Goal: Information Seeking & Learning: Learn about a topic

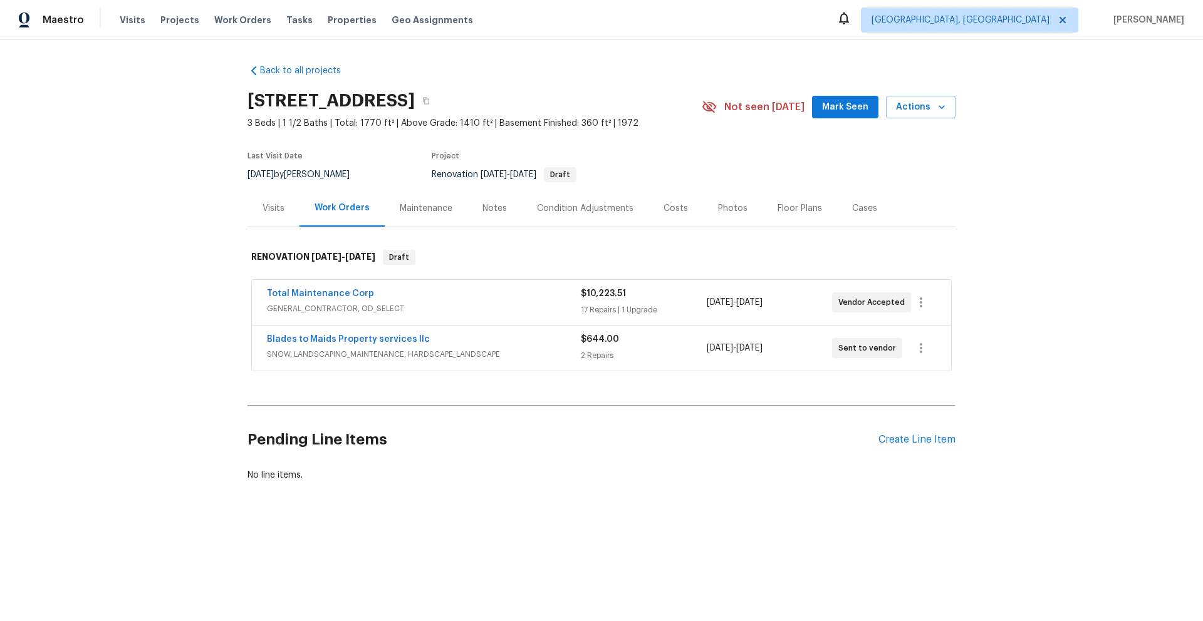
click at [614, 322] on div "Total Maintenance Corp GENERAL_CONTRACTOR, OD_SELECT $10,223.51 17 Repairs | 1 …" at bounding box center [601, 302] width 699 height 45
click at [581, 304] on div "17 Repairs | 1 Upgrade" at bounding box center [643, 310] width 125 height 13
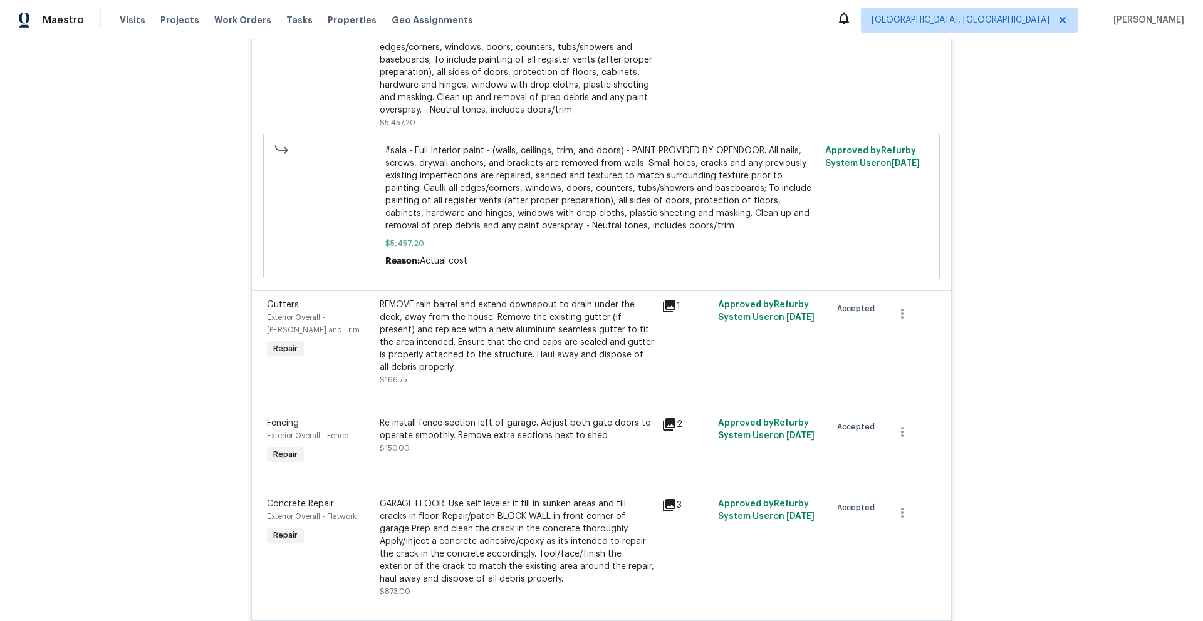
scroll to position [270, 0]
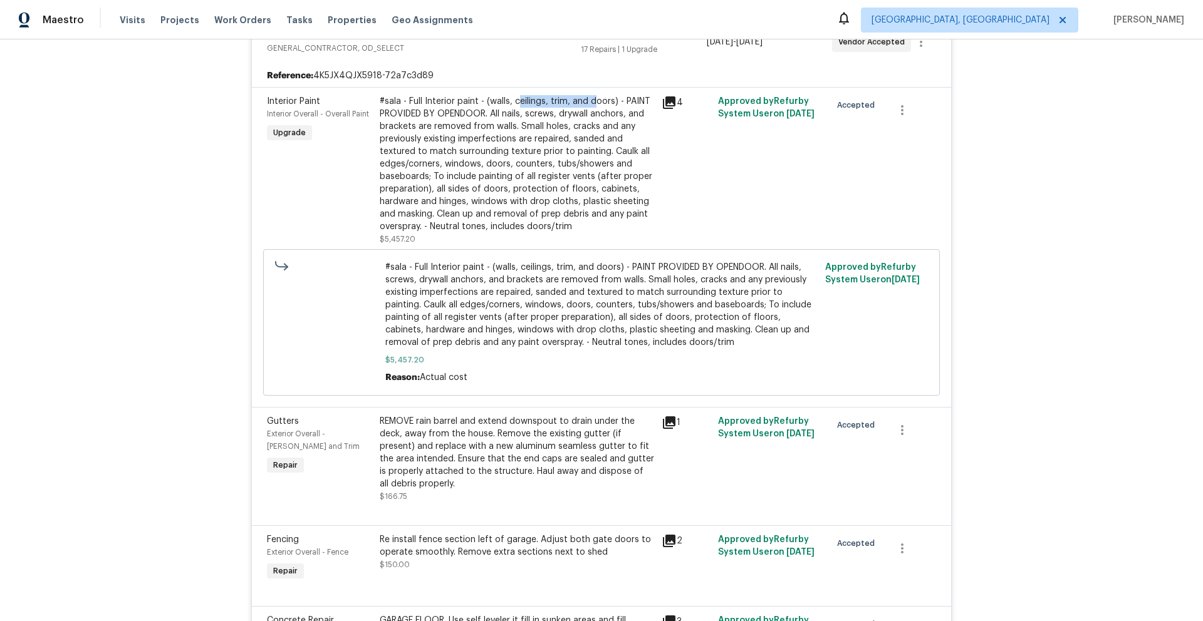
drag, startPoint x: 512, startPoint y: 100, endPoint x: 591, endPoint y: 106, distance: 79.2
click at [591, 106] on div "#sala - Full Interior paint - (walls, ceilings, trim, and doors) - PAINT PROVID…" at bounding box center [517, 164] width 274 height 138
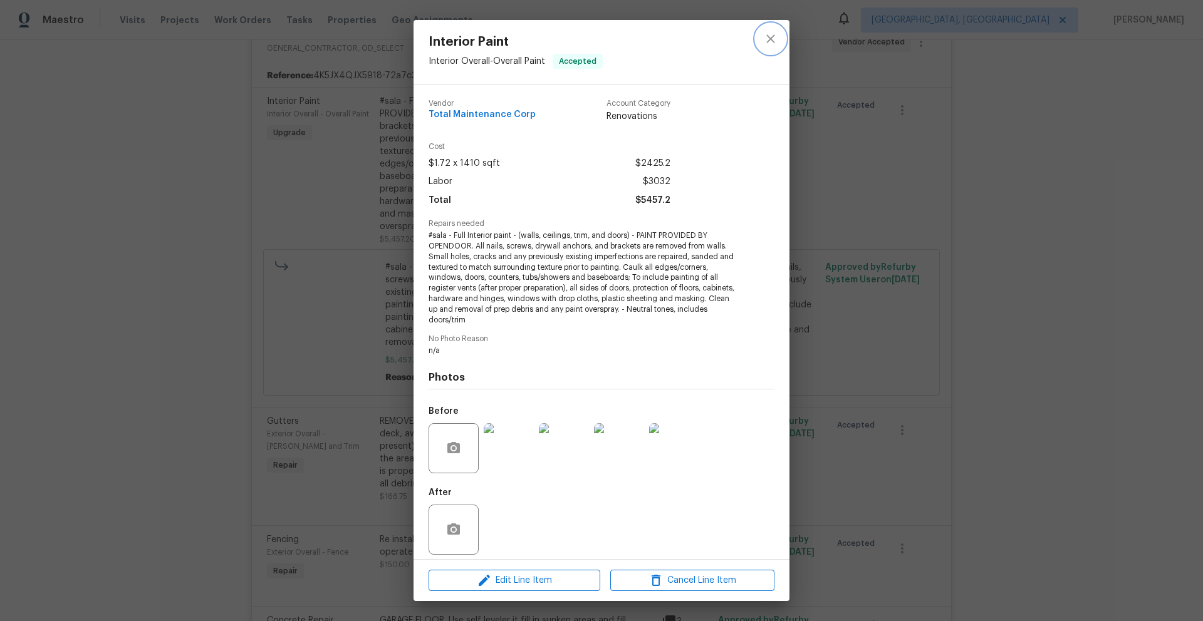
click at [772, 40] on icon "close" at bounding box center [770, 38] width 8 height 8
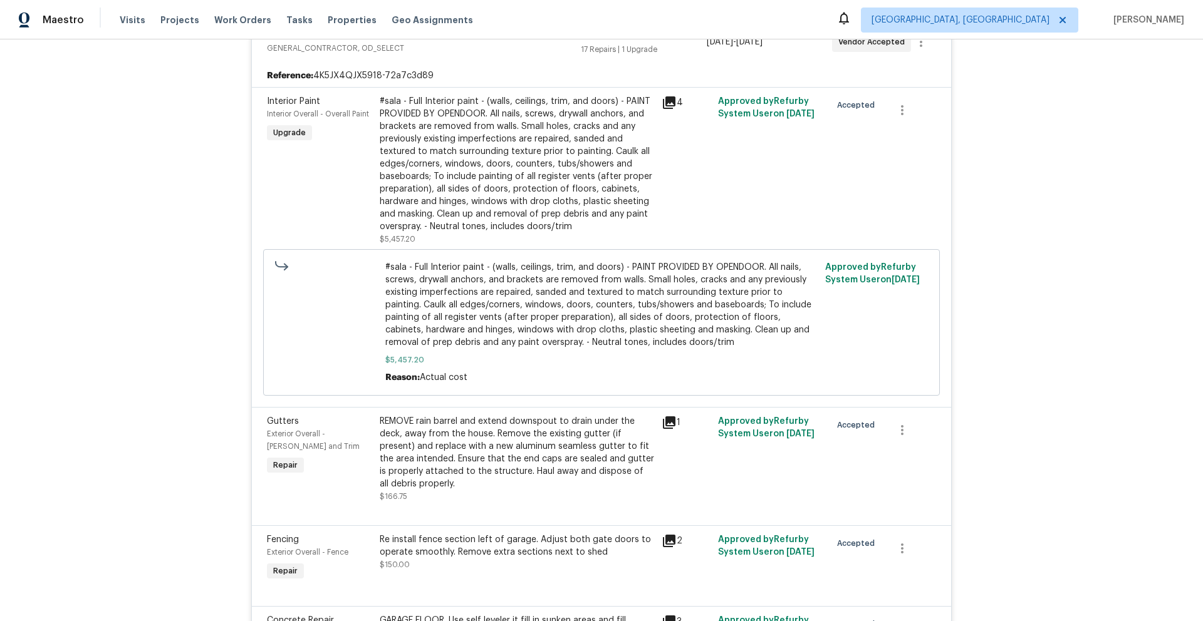
click at [714, 205] on div "Approved by Refurby System User on 9/24/2025" at bounding box center [770, 170] width 113 height 158
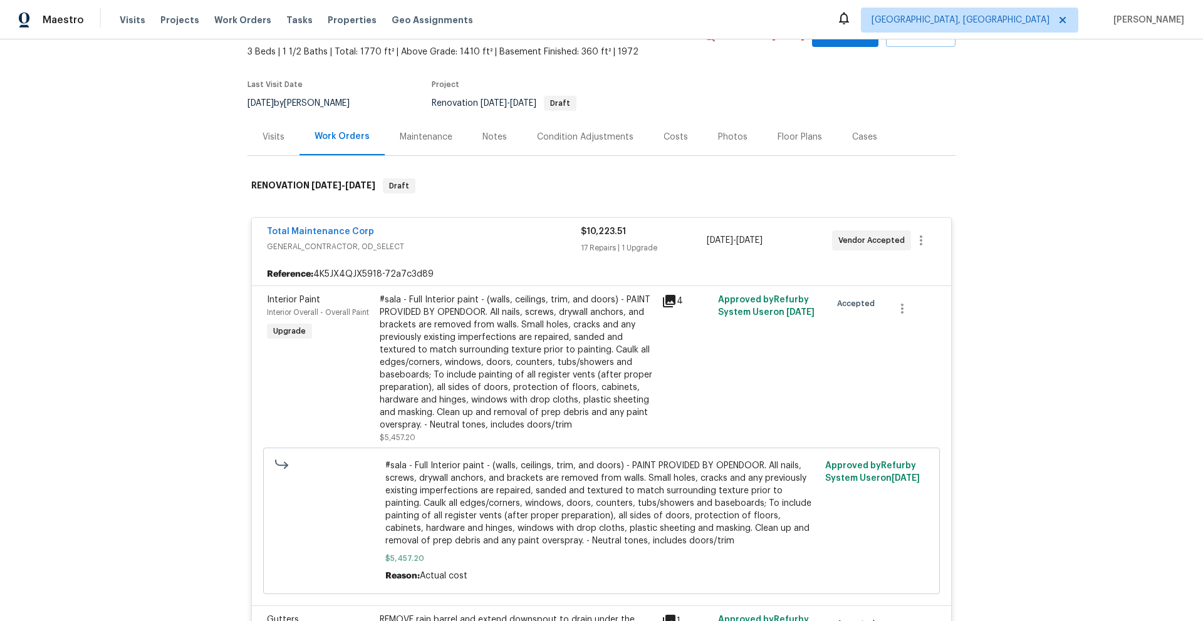
scroll to position [223, 0]
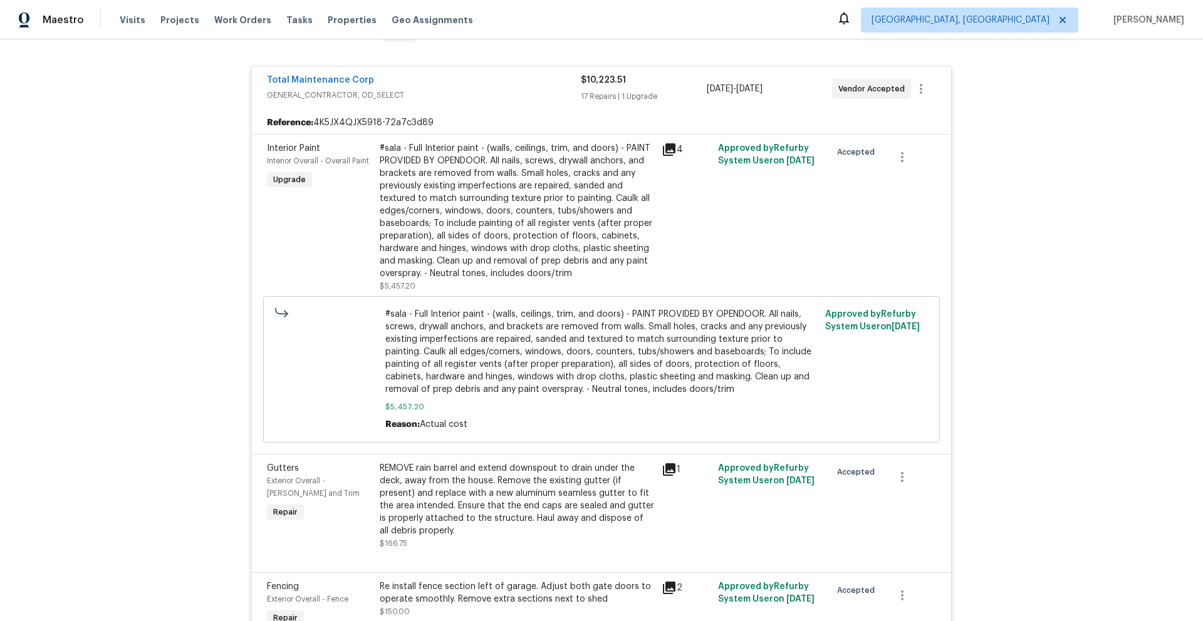
click at [663, 155] on icon at bounding box center [669, 149] width 13 height 13
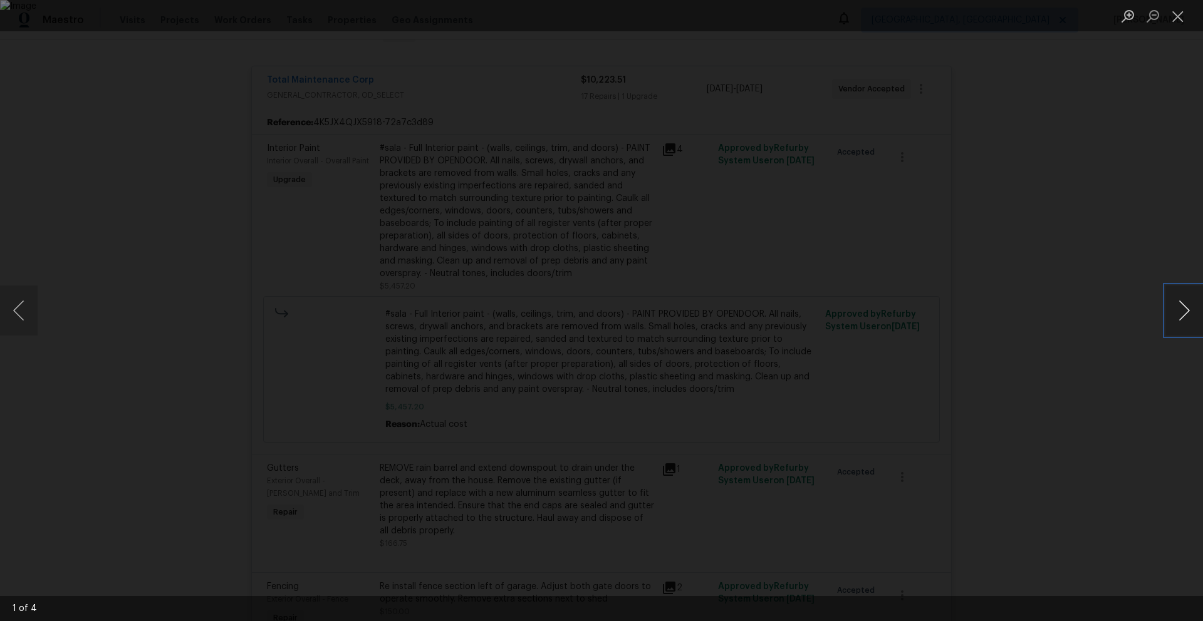
click at [1192, 318] on button "Next image" at bounding box center [1184, 311] width 38 height 50
click at [1188, 315] on button "Next image" at bounding box center [1184, 311] width 38 height 50
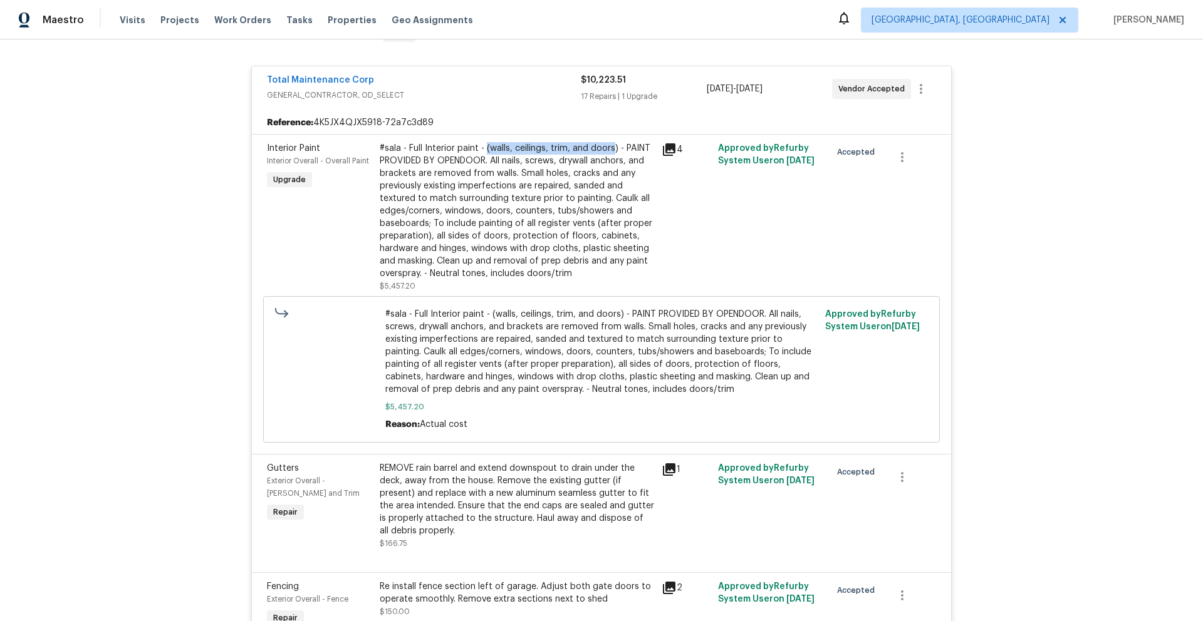
drag, startPoint x: 479, startPoint y: 147, endPoint x: 608, endPoint y: 150, distance: 128.4
click at [608, 150] on div "#sala - Full Interior paint - (walls, ceilings, trim, and doors) - PAINT PROVID…" at bounding box center [517, 211] width 274 height 138
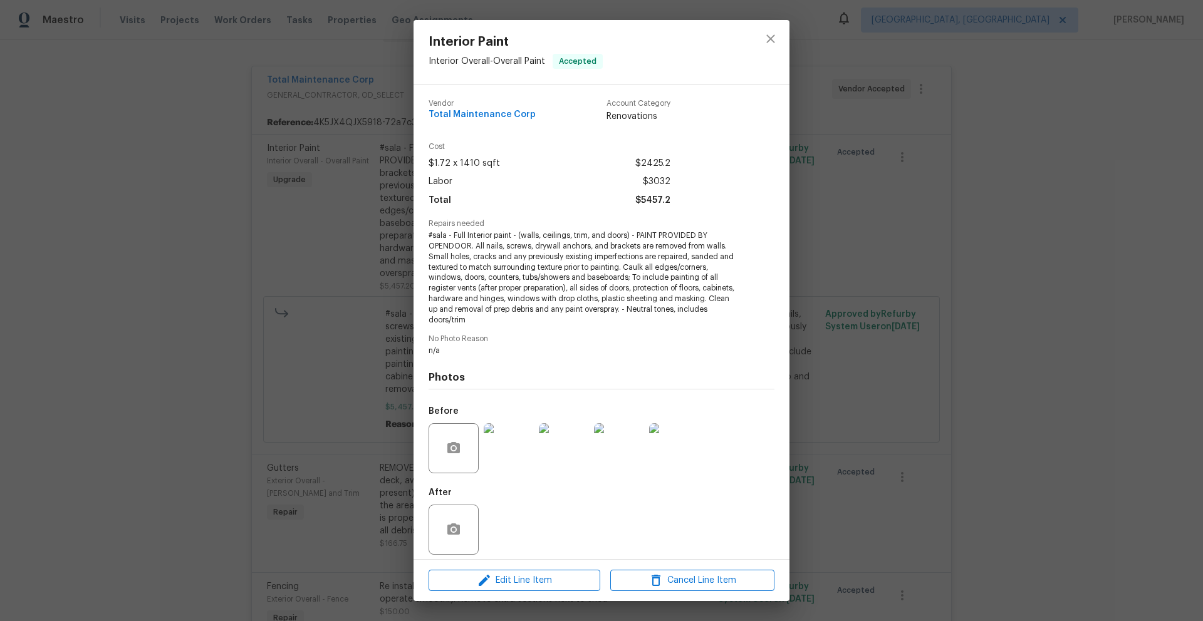
click at [608, 150] on span "Cost" at bounding box center [549, 147] width 242 height 8
click at [774, 38] on icon "close" at bounding box center [770, 38] width 15 height 15
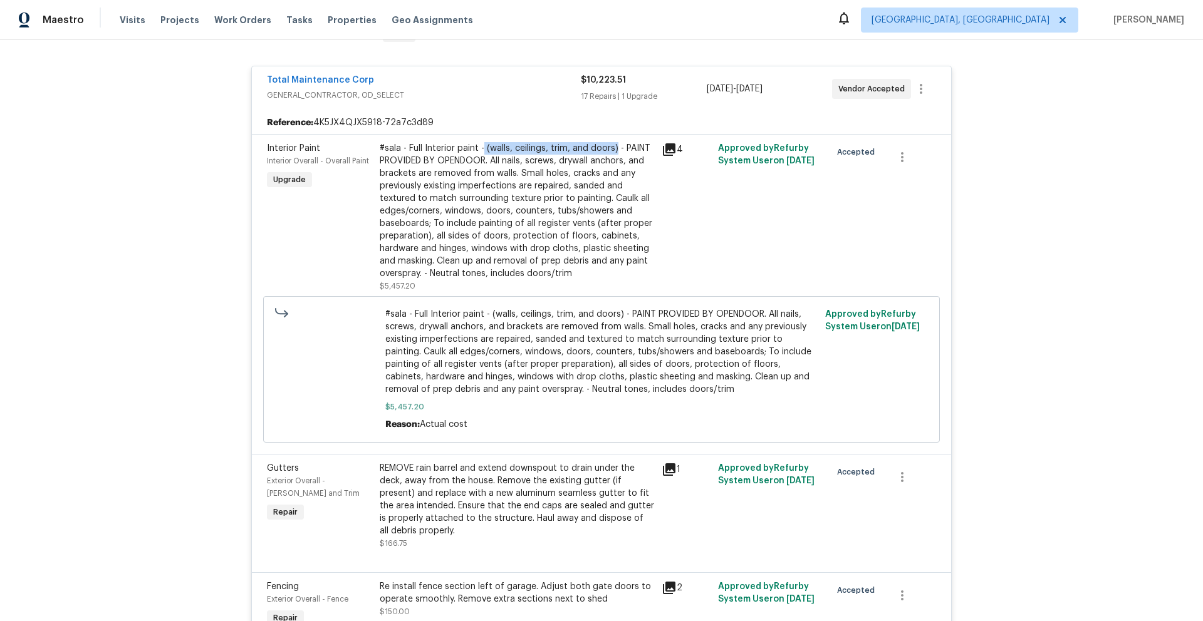
drag, startPoint x: 610, startPoint y: 148, endPoint x: 479, endPoint y: 151, distance: 131.6
click at [479, 151] on div "#sala - Full Interior paint - (walls, ceilings, trim, and doors) - PAINT PROVID…" at bounding box center [517, 211] width 274 height 138
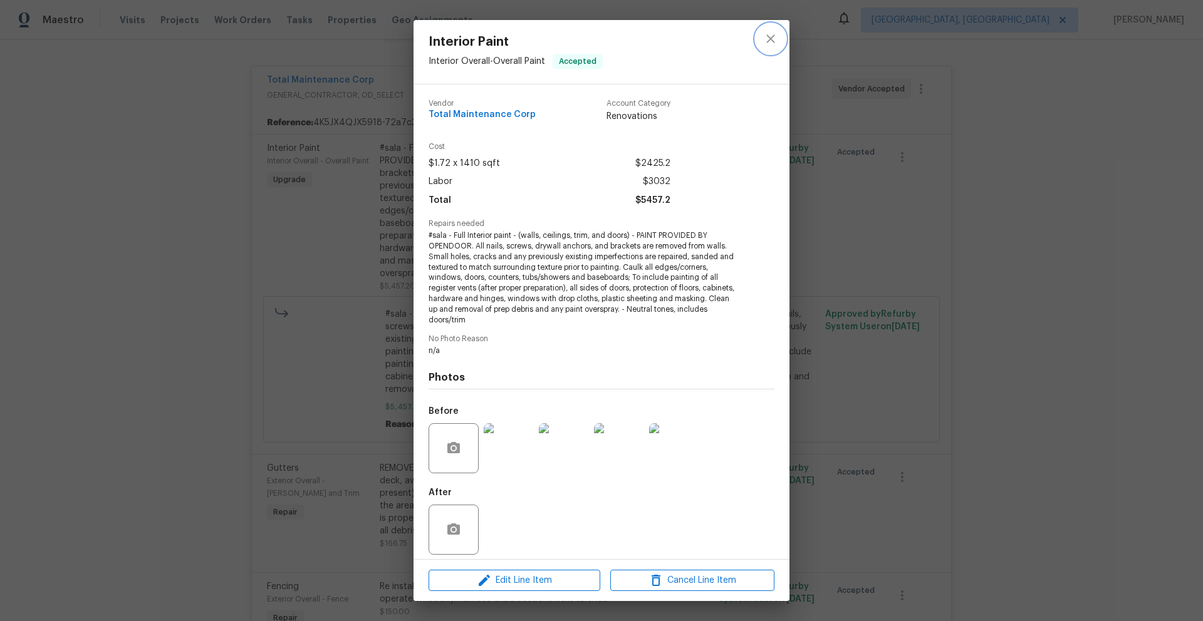
click at [774, 38] on icon "close" at bounding box center [770, 38] width 15 height 15
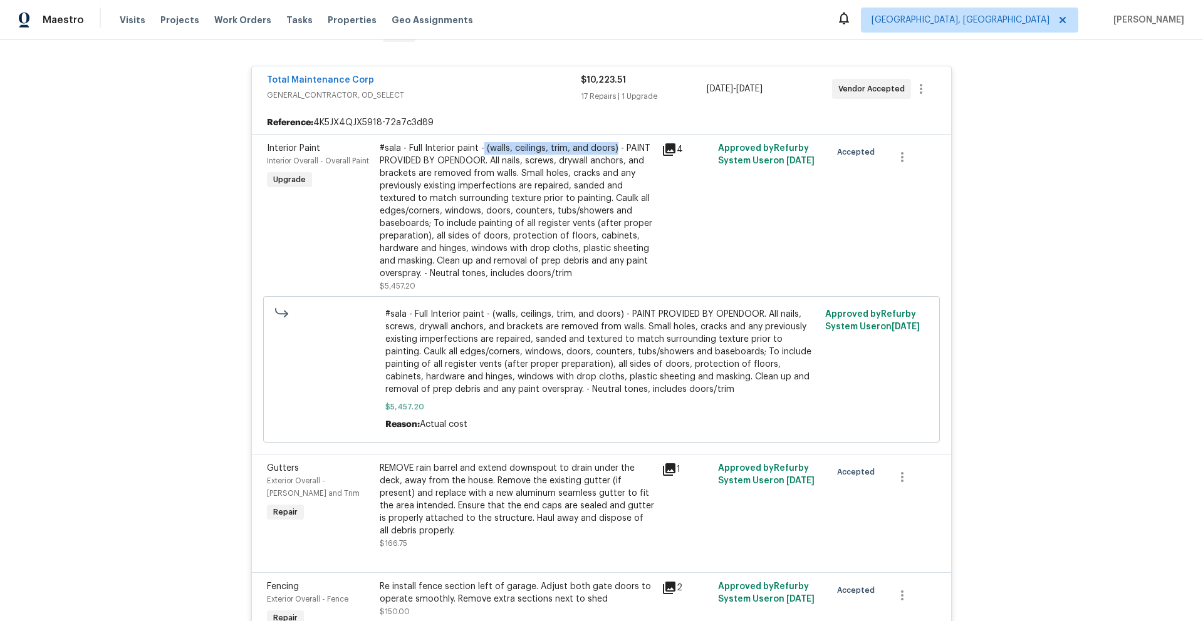
click at [606, 148] on div "#sala - Full Interior paint - (walls, ceilings, trim, and doors) - PAINT PROVID…" at bounding box center [517, 211] width 274 height 138
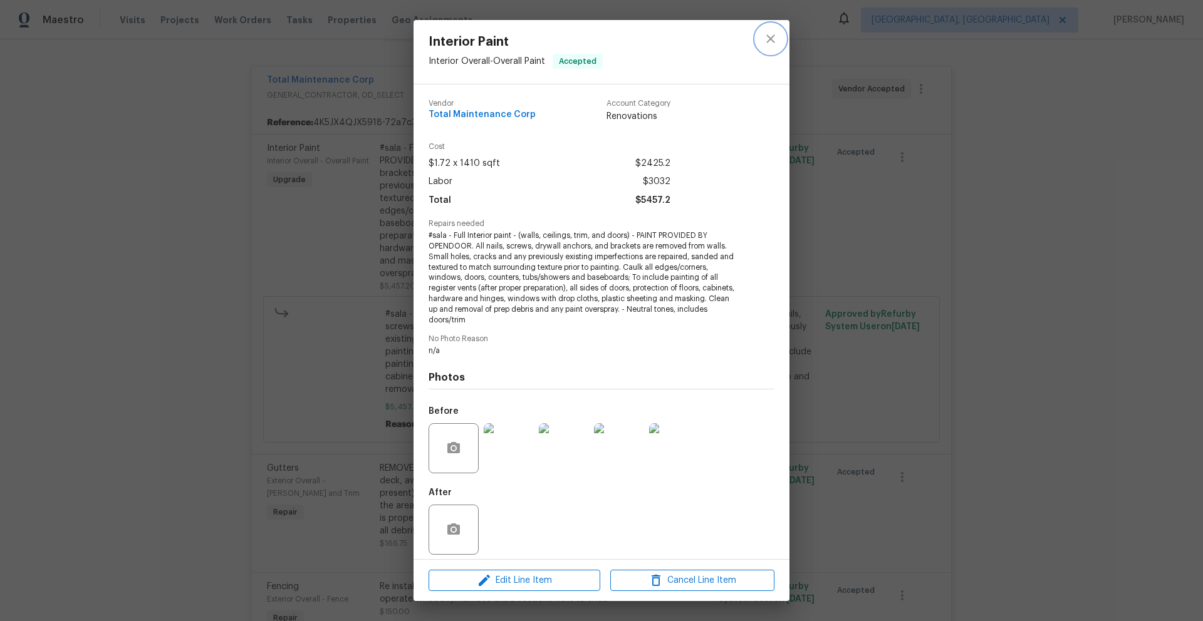
click at [769, 43] on icon "close" at bounding box center [770, 38] width 15 height 15
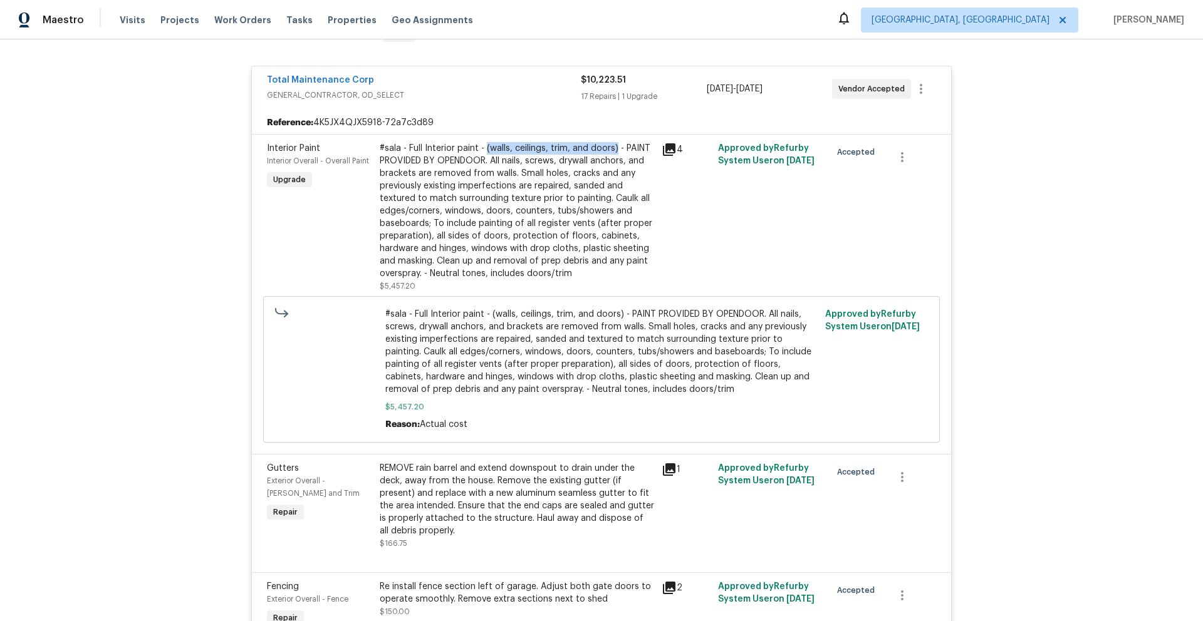
drag, startPoint x: 610, startPoint y: 148, endPoint x: 480, endPoint y: 153, distance: 130.4
click at [480, 153] on div "#sala - Full Interior paint - (walls, ceilings, trim, and doors) - PAINT PROVID…" at bounding box center [517, 211] width 274 height 138
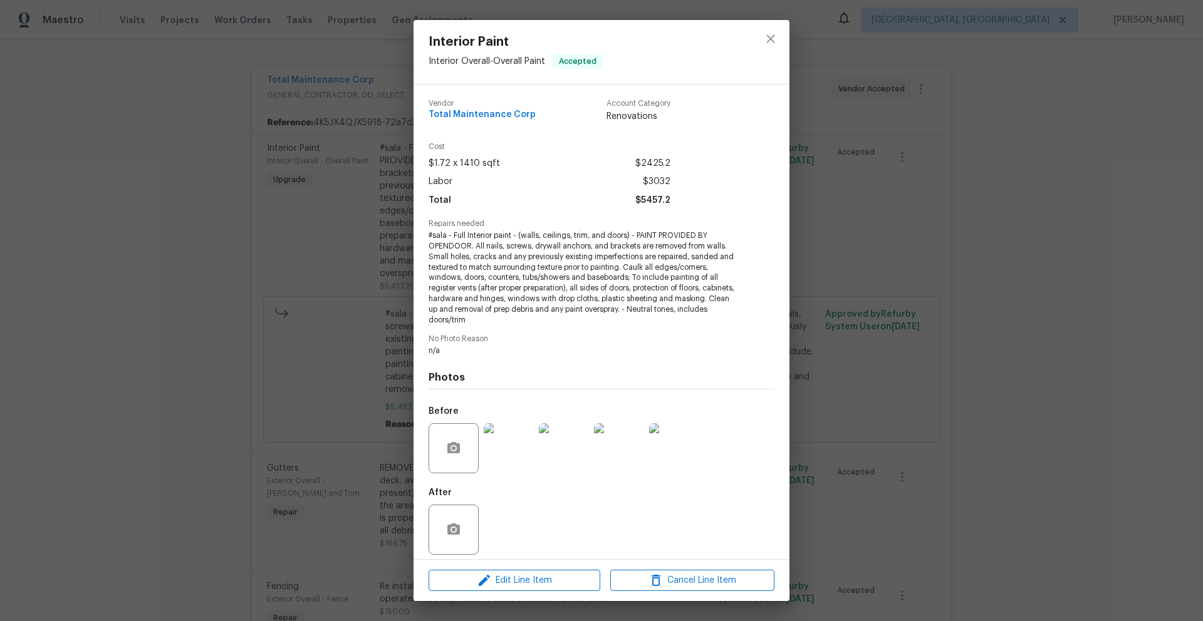
copy div "(walls, ceilings, trim, and doors)"
click at [772, 34] on icon "close" at bounding box center [770, 38] width 15 height 15
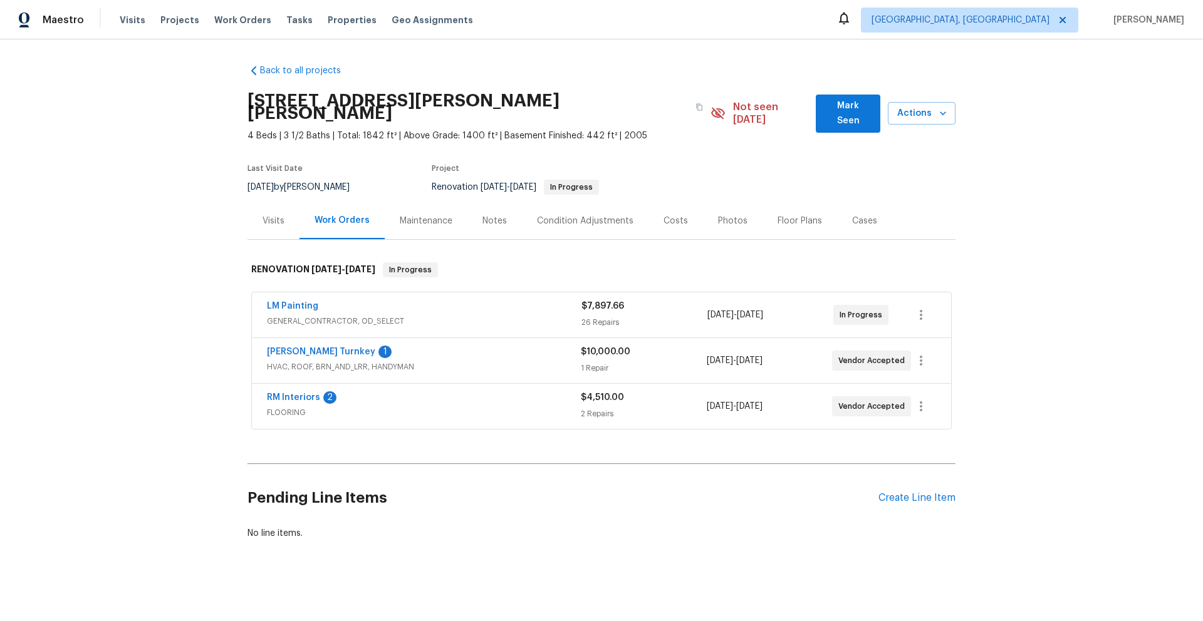
scroll to position [1, 0]
click at [718, 214] on div "Photos" at bounding box center [732, 220] width 29 height 13
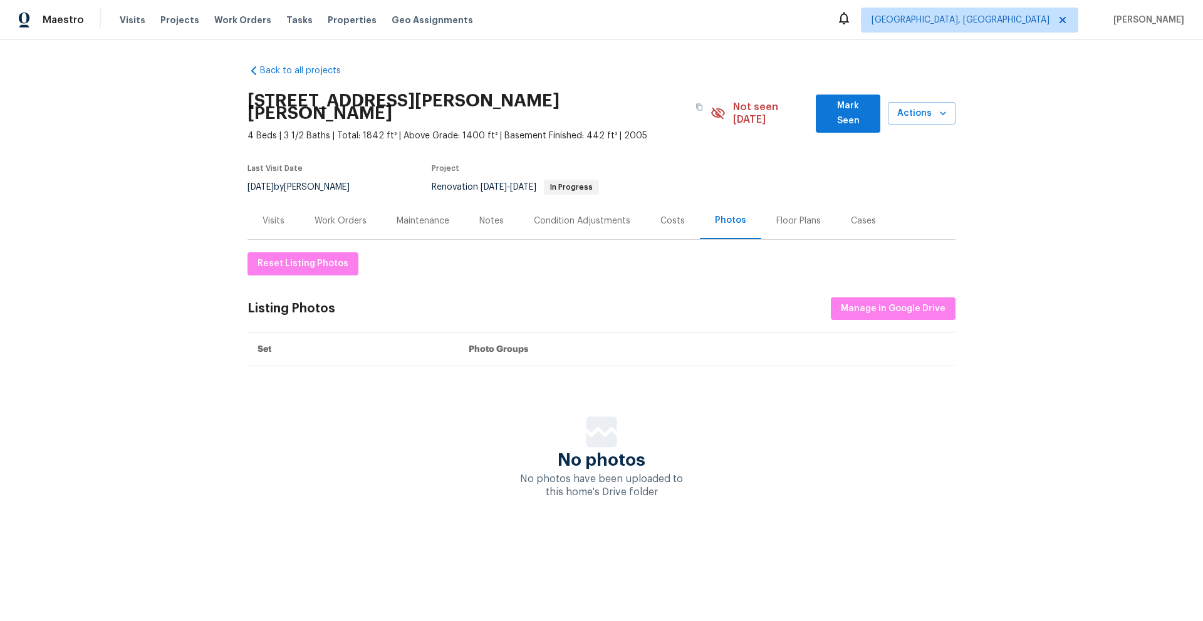
click at [663, 215] on div "Costs" at bounding box center [672, 221] width 24 height 13
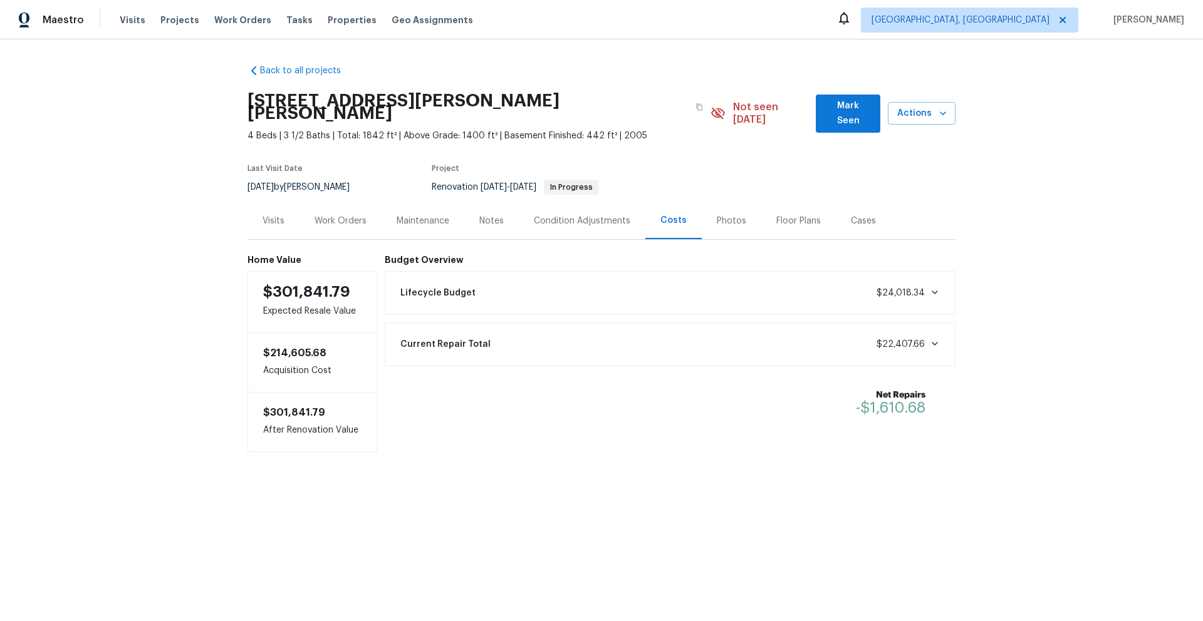
click at [332, 215] on div "Work Orders" at bounding box center [340, 221] width 52 height 13
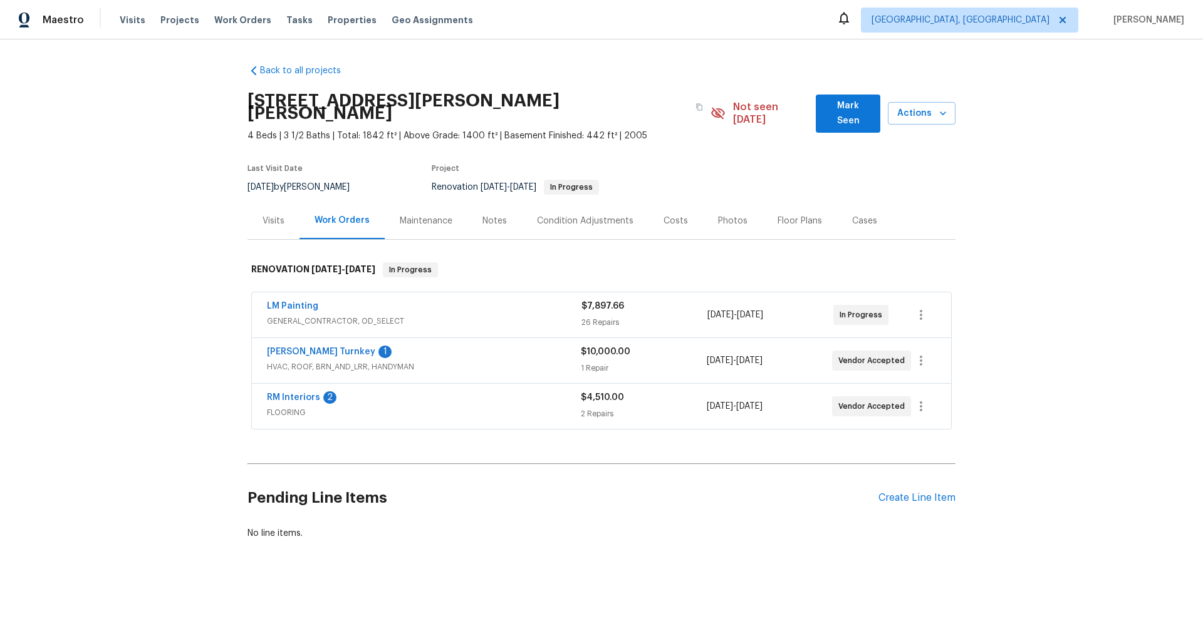
click at [546, 361] on span "HVAC, ROOF, BRN_AND_LRR, HANDYMAN" at bounding box center [424, 367] width 314 height 13
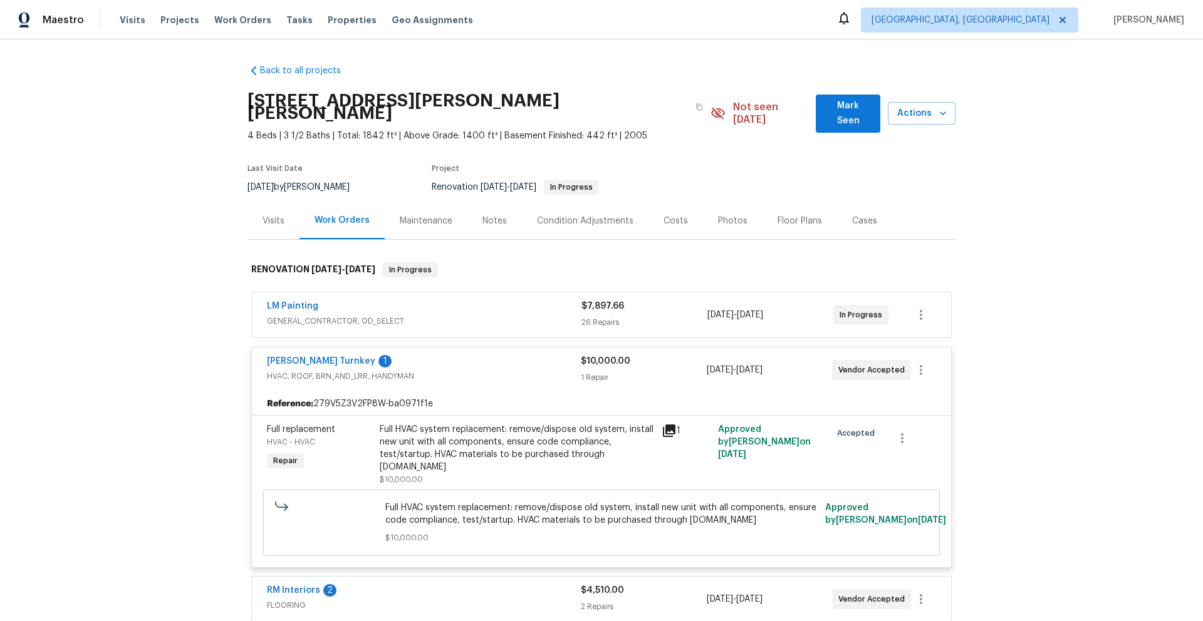
click at [451, 315] on span "GENERAL_CONTRACTOR, OD_SELECT" at bounding box center [424, 321] width 314 height 13
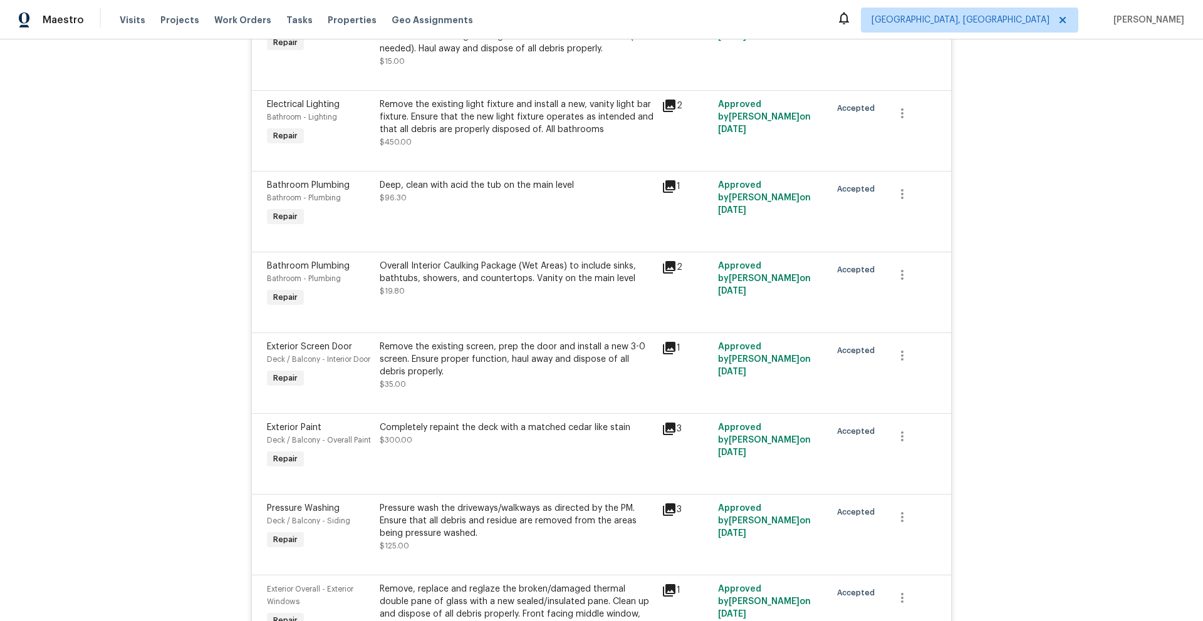
scroll to position [560, 0]
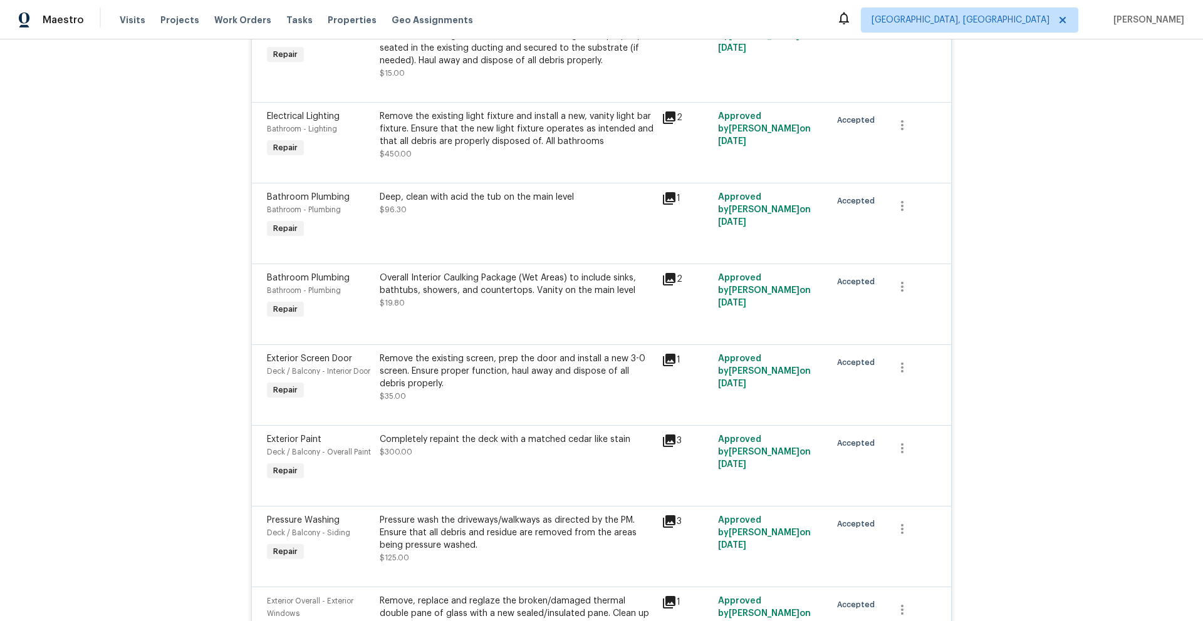
click at [665, 111] on icon at bounding box center [669, 117] width 13 height 13
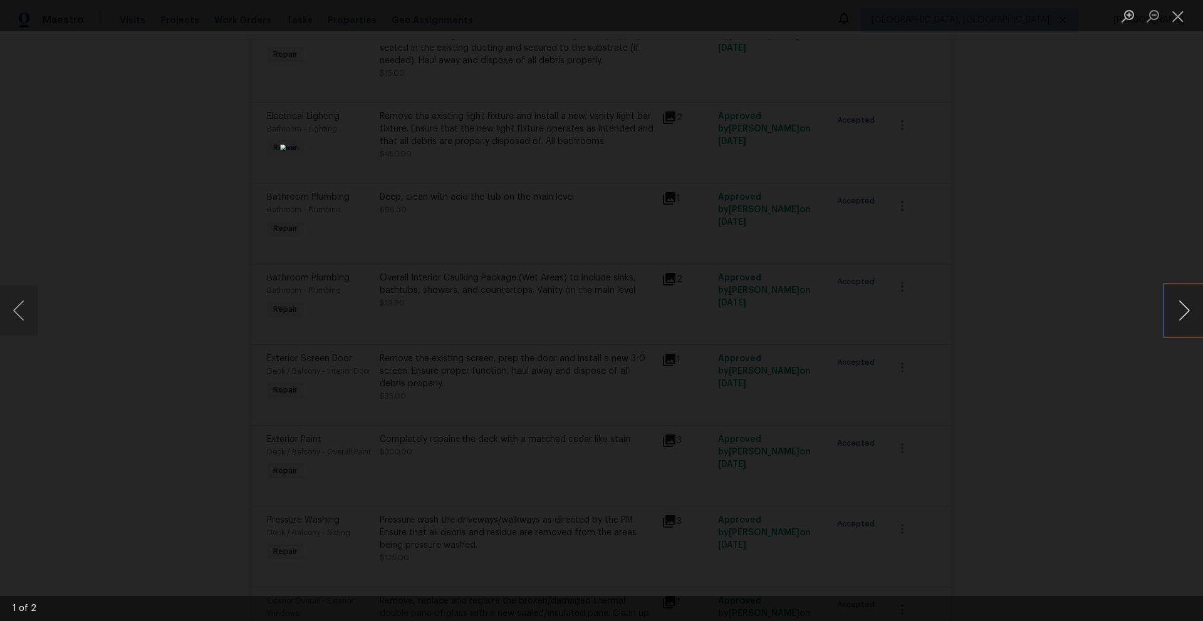
click at [1181, 312] on button "Next image" at bounding box center [1184, 311] width 38 height 50
click at [23, 314] on button "Previous image" at bounding box center [19, 311] width 38 height 50
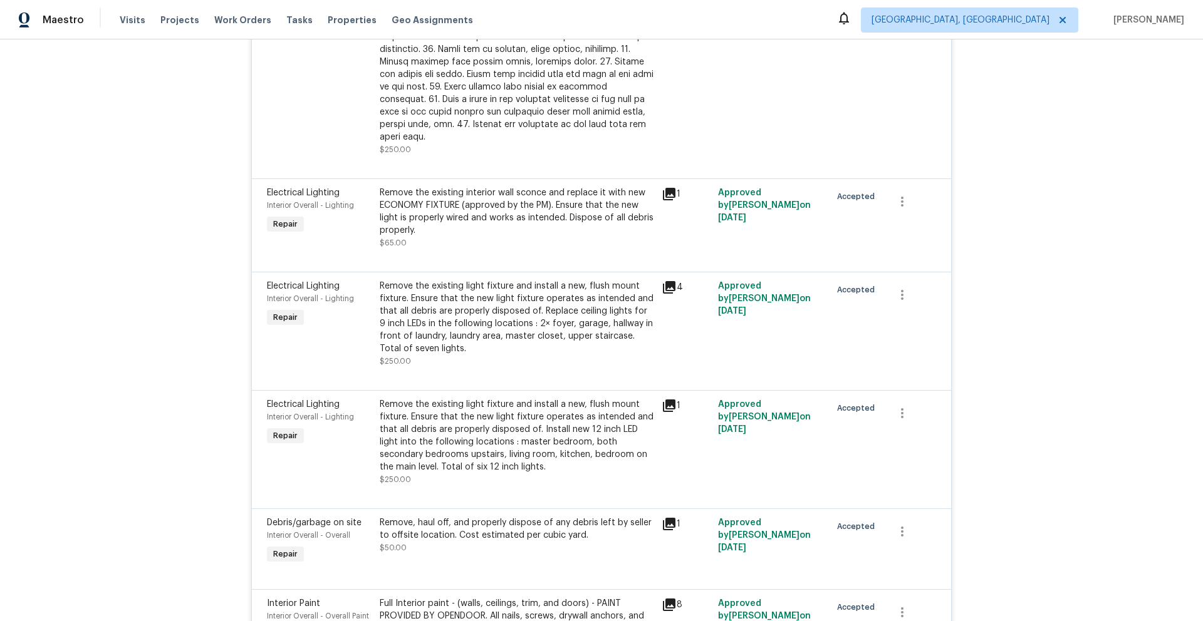
scroll to position [1747, 0]
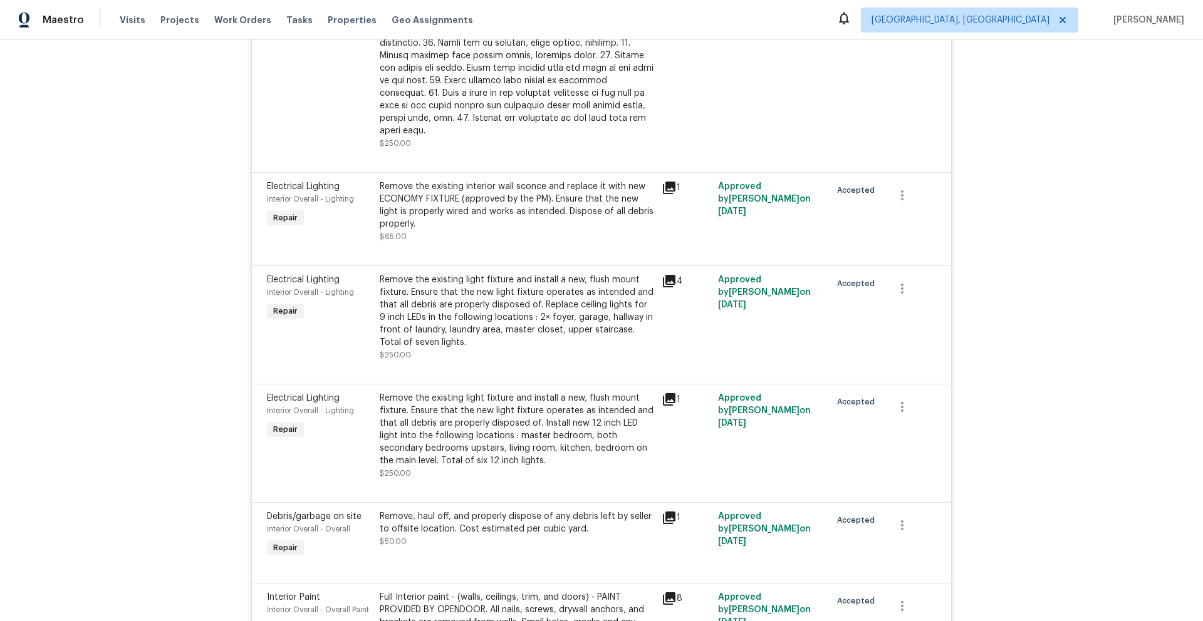
click at [666, 180] on icon at bounding box center [668, 187] width 15 height 15
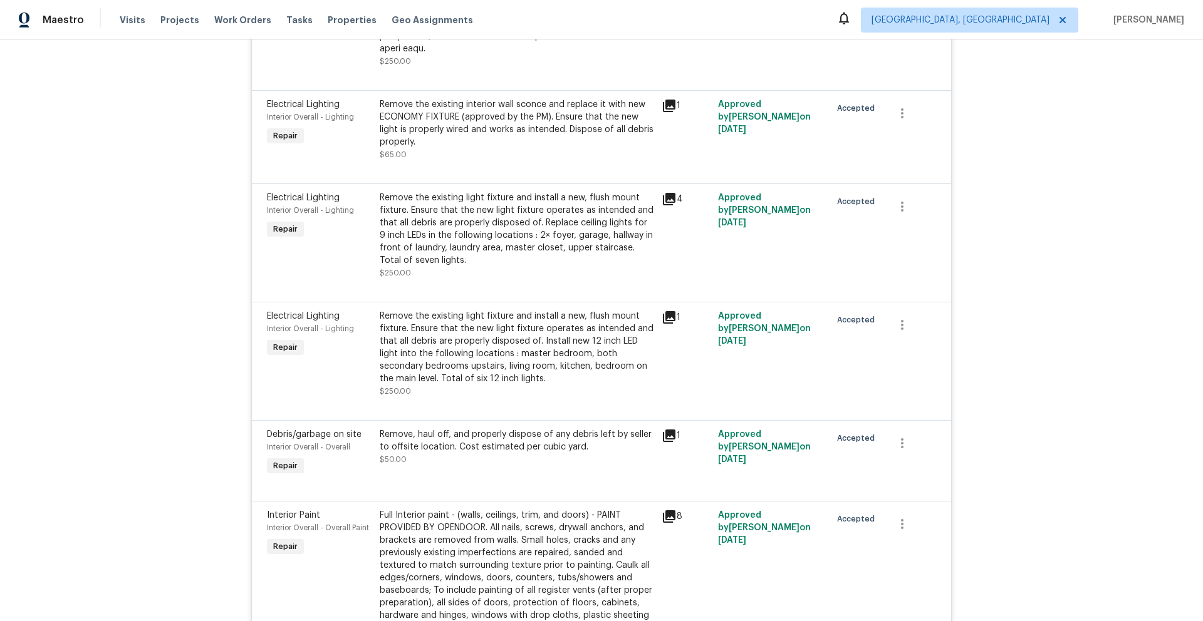
scroll to position [1832, 0]
click at [663, 190] on icon at bounding box center [669, 196] width 13 height 13
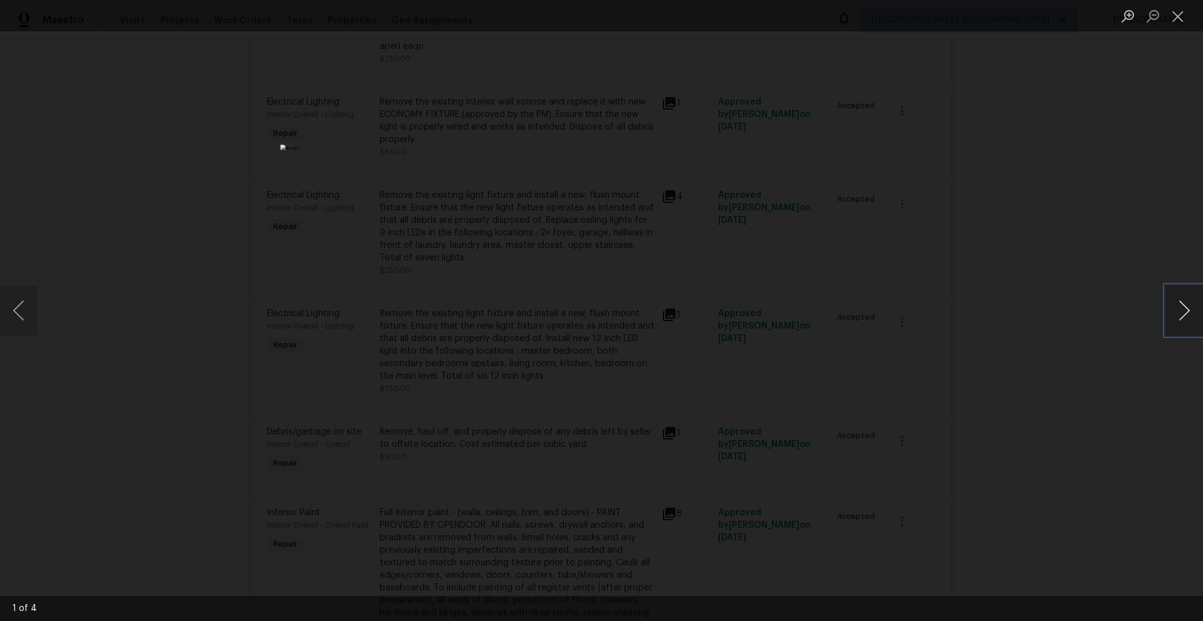
click at [1190, 327] on button "Next image" at bounding box center [1184, 311] width 38 height 50
click at [1182, 311] on button "Next image" at bounding box center [1184, 311] width 38 height 50
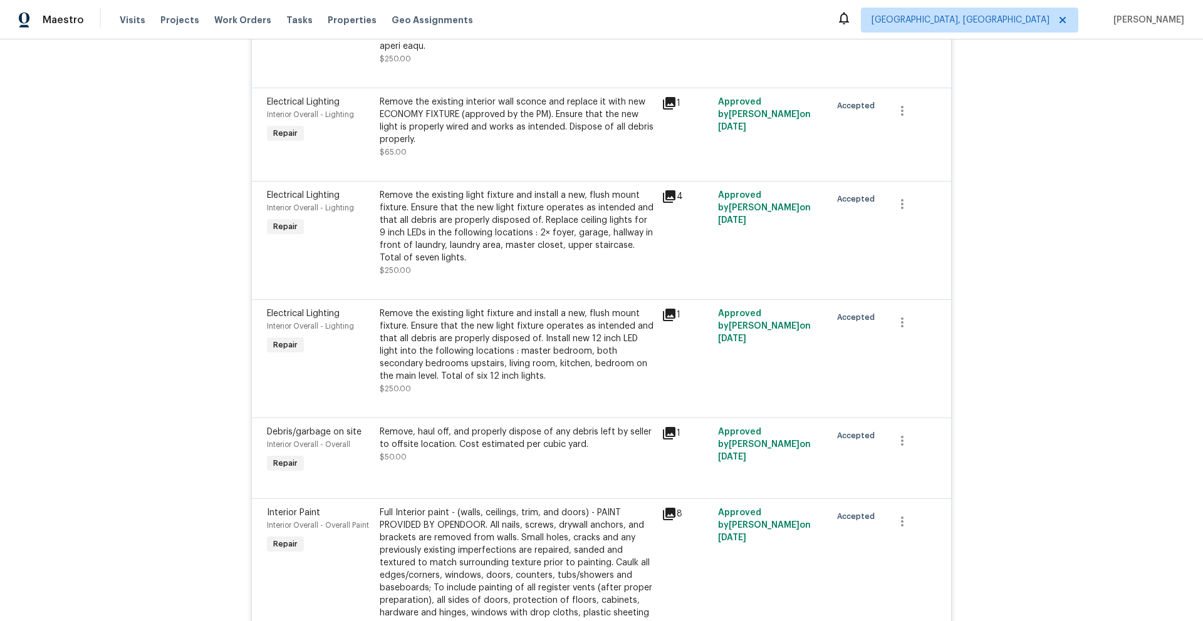
click at [666, 190] on icon at bounding box center [669, 196] width 13 height 13
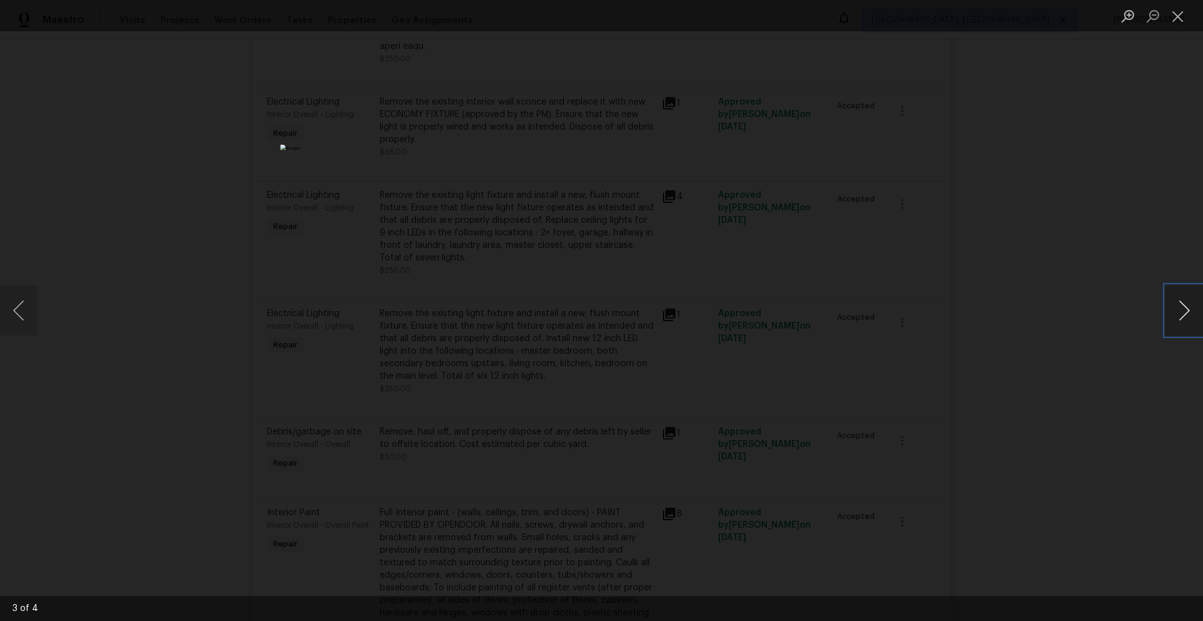
click at [1186, 314] on button "Next image" at bounding box center [1184, 311] width 38 height 50
click at [1192, 309] on button "Next image" at bounding box center [1184, 311] width 38 height 50
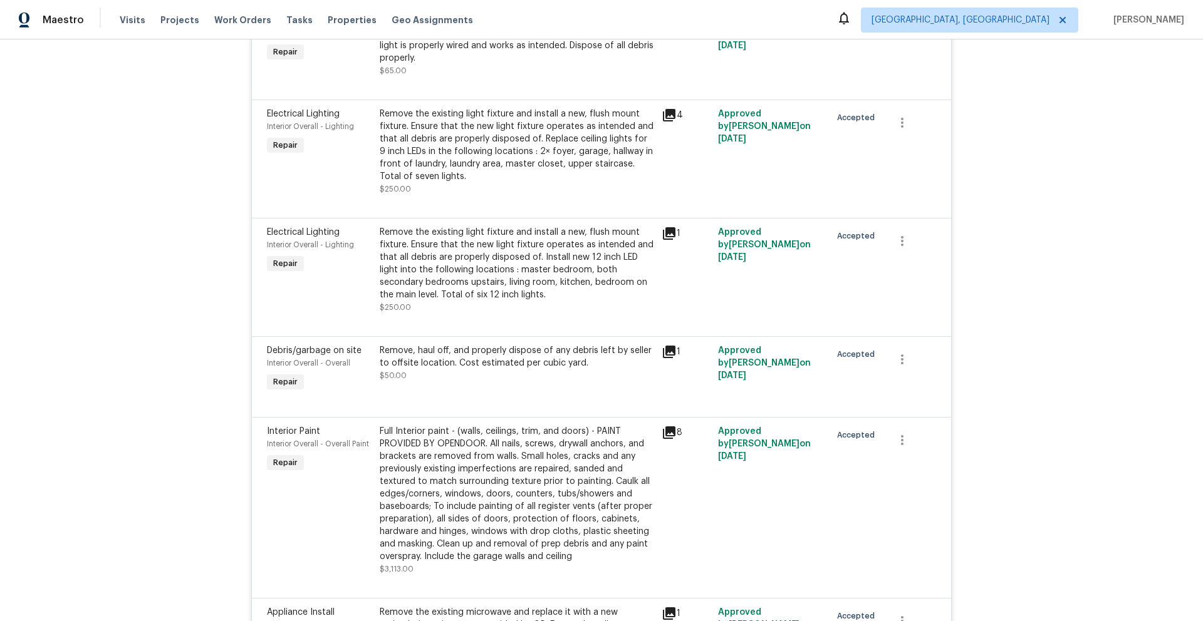
scroll to position [1914, 0]
click at [672, 225] on div "1" at bounding box center [685, 232] width 49 height 15
click at [671, 225] on div "1" at bounding box center [685, 232] width 49 height 15
click at [666, 225] on icon at bounding box center [668, 232] width 15 height 15
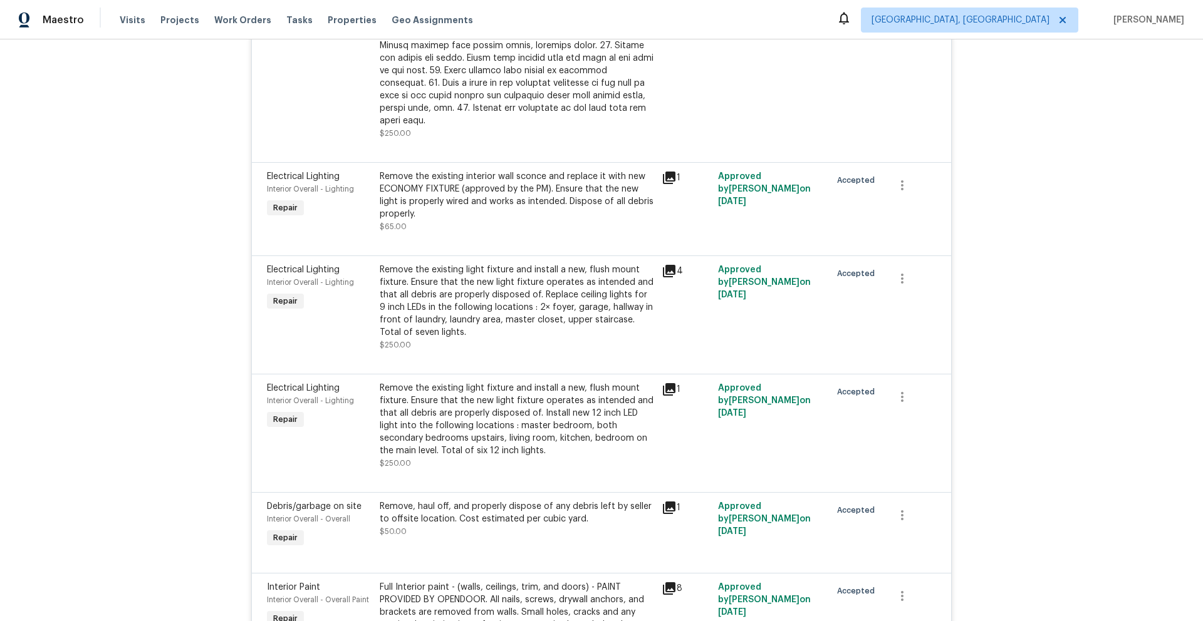
scroll to position [1754, 0]
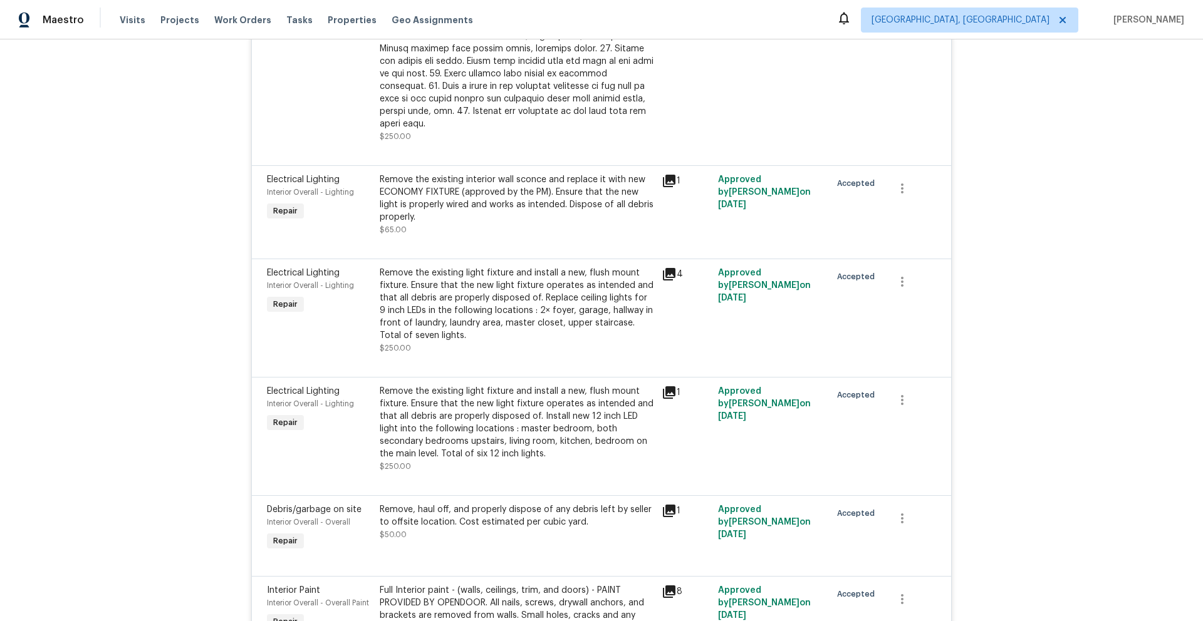
click at [664, 385] on icon at bounding box center [668, 392] width 15 height 15
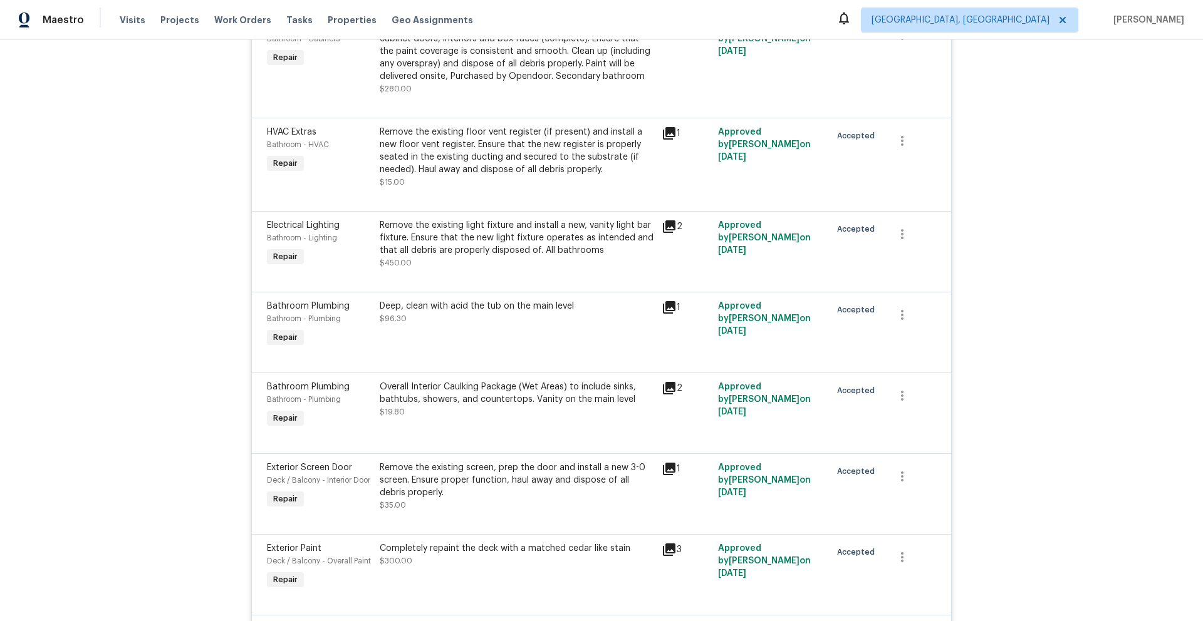
scroll to position [452, 0]
click at [667, 219] on icon at bounding box center [668, 226] width 15 height 15
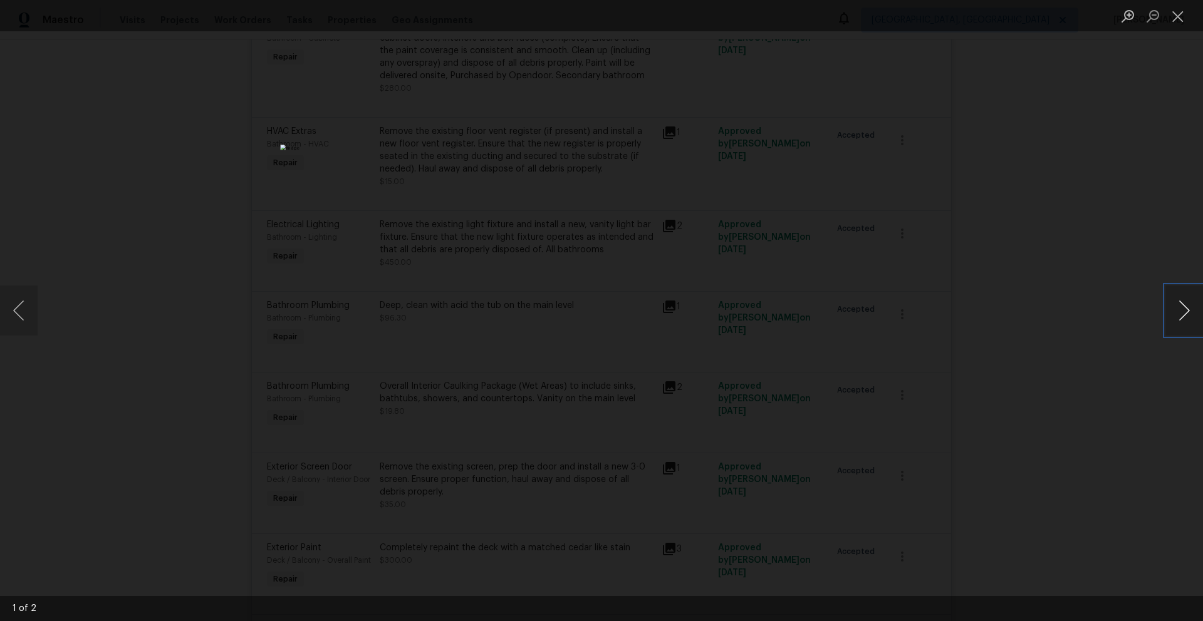
click at [1178, 312] on button "Next image" at bounding box center [1184, 311] width 38 height 50
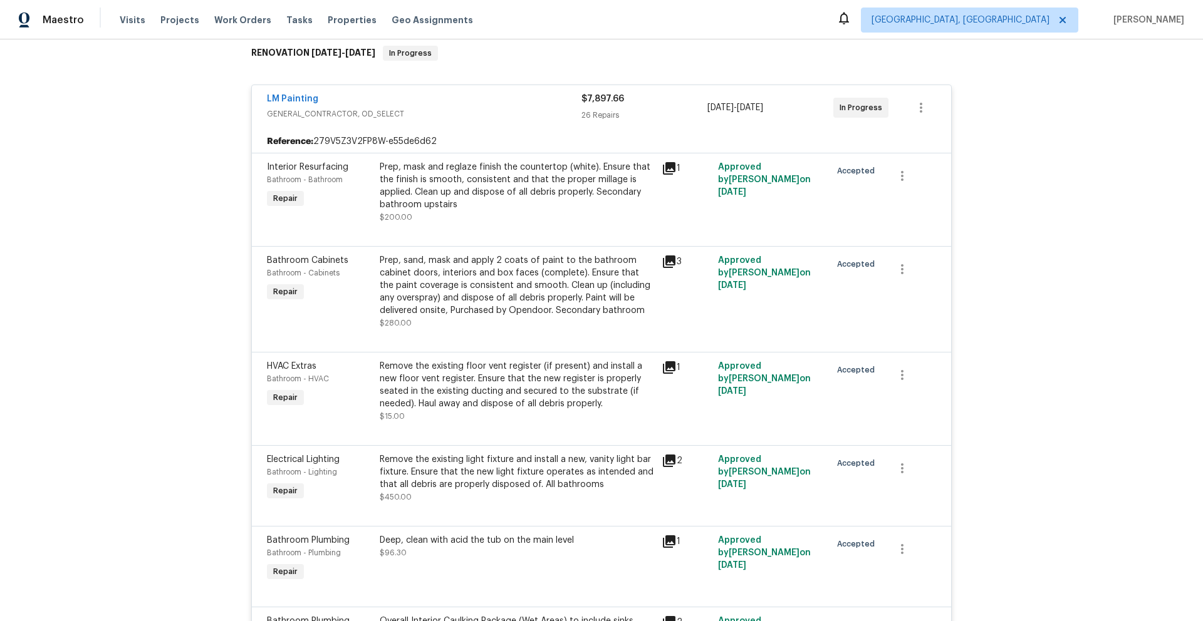
scroll to position [103, 0]
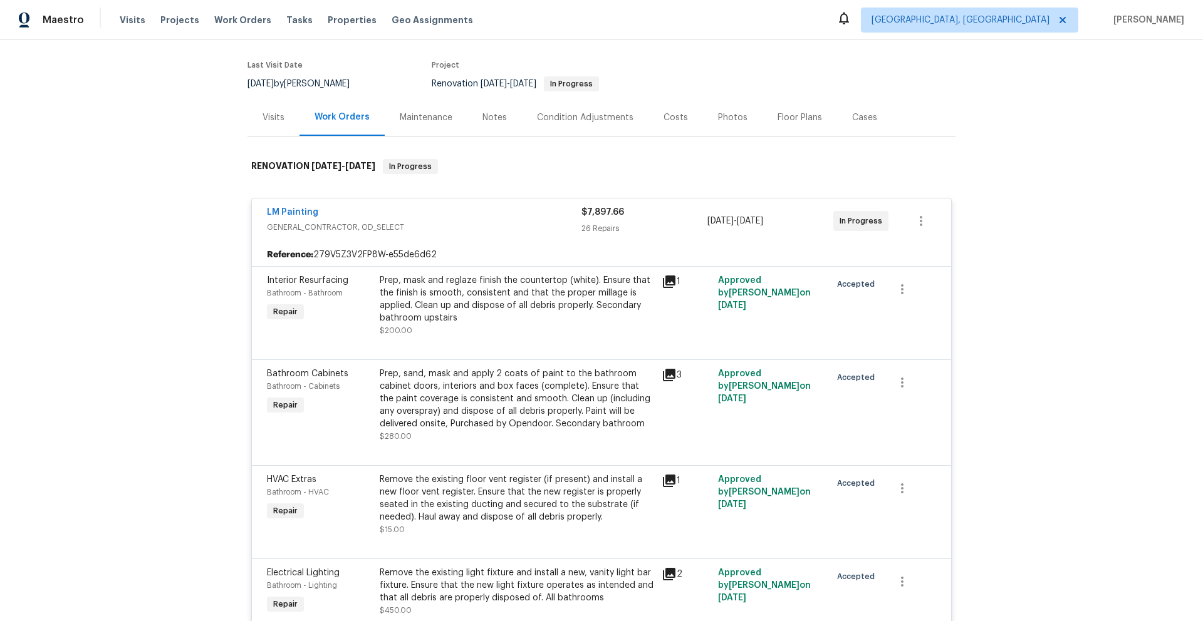
click at [675, 111] on div "Costs" at bounding box center [675, 117] width 54 height 37
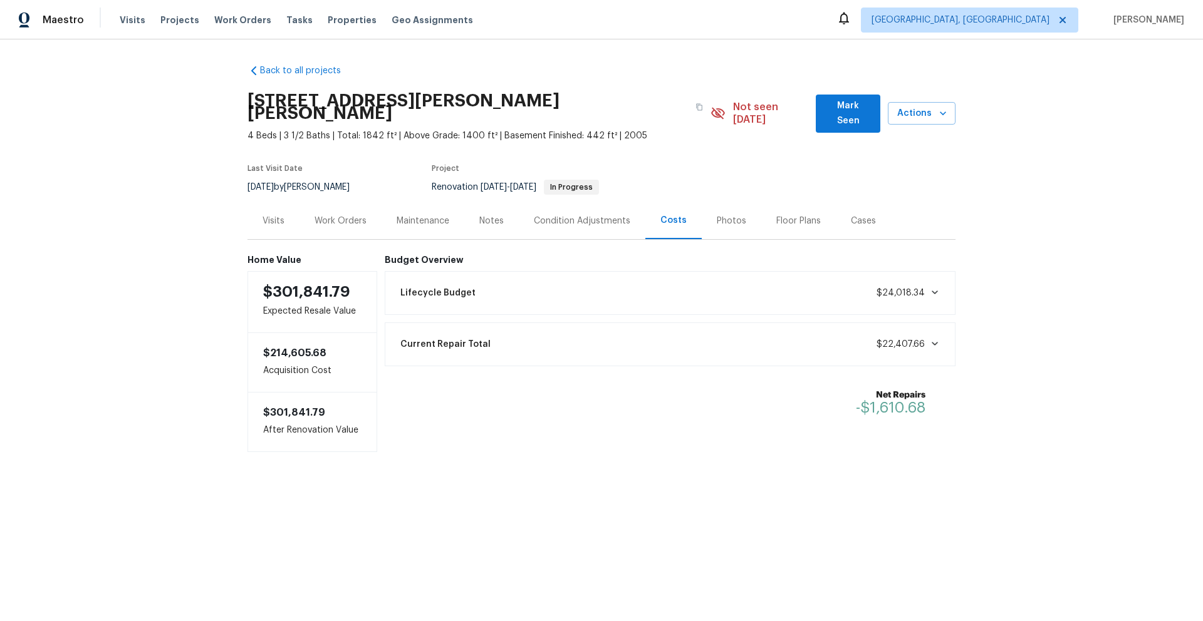
click at [759, 302] on div "Lifecycle Budget $24,018.34" at bounding box center [670, 293] width 571 height 44
click at [759, 289] on div "Lifecycle Budget $24,018.34" at bounding box center [670, 293] width 555 height 28
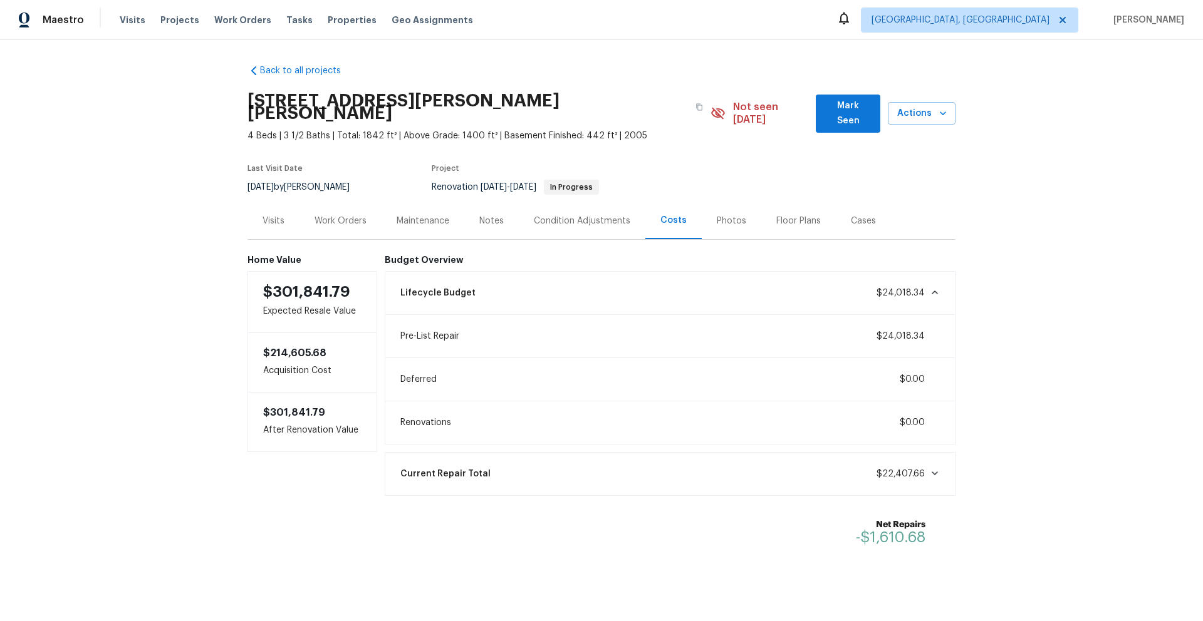
click at [745, 288] on div "Lifecycle Budget $24,018.34" at bounding box center [670, 293] width 555 height 28
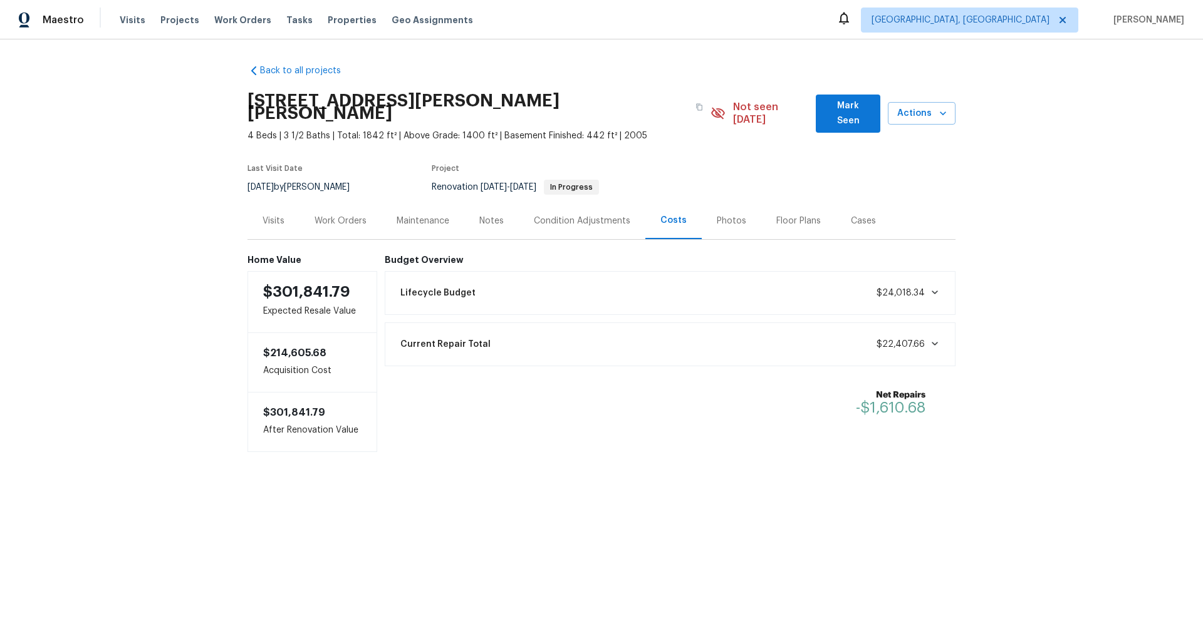
click at [262, 215] on div "Visits" at bounding box center [273, 221] width 22 height 13
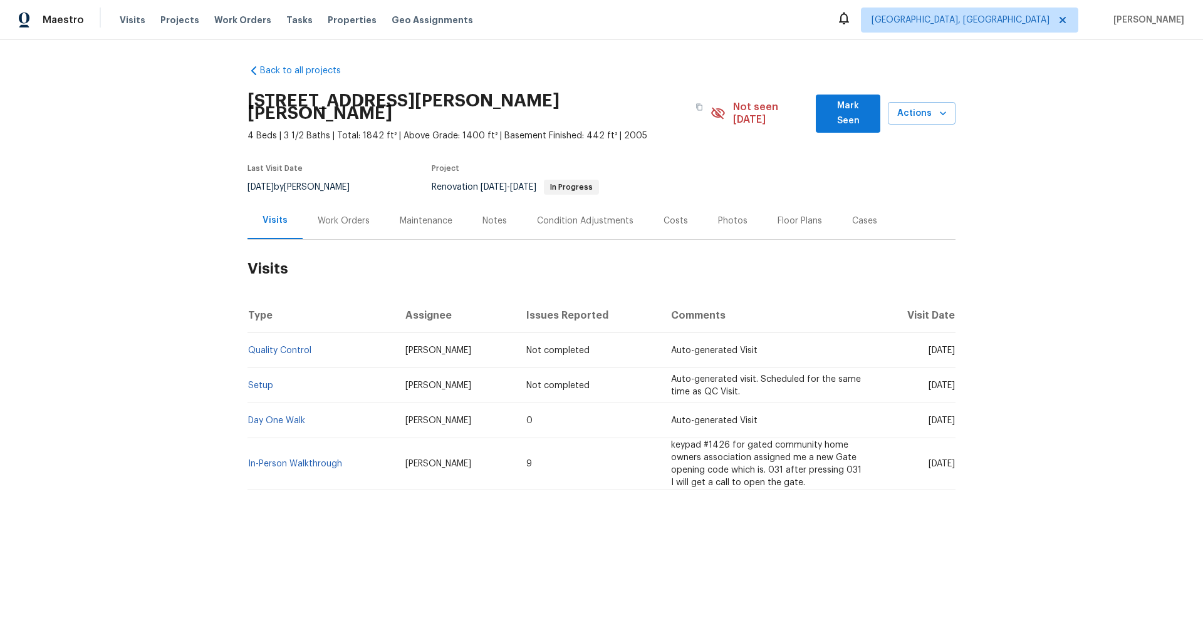
click at [354, 215] on div "Work Orders" at bounding box center [344, 221] width 52 height 13
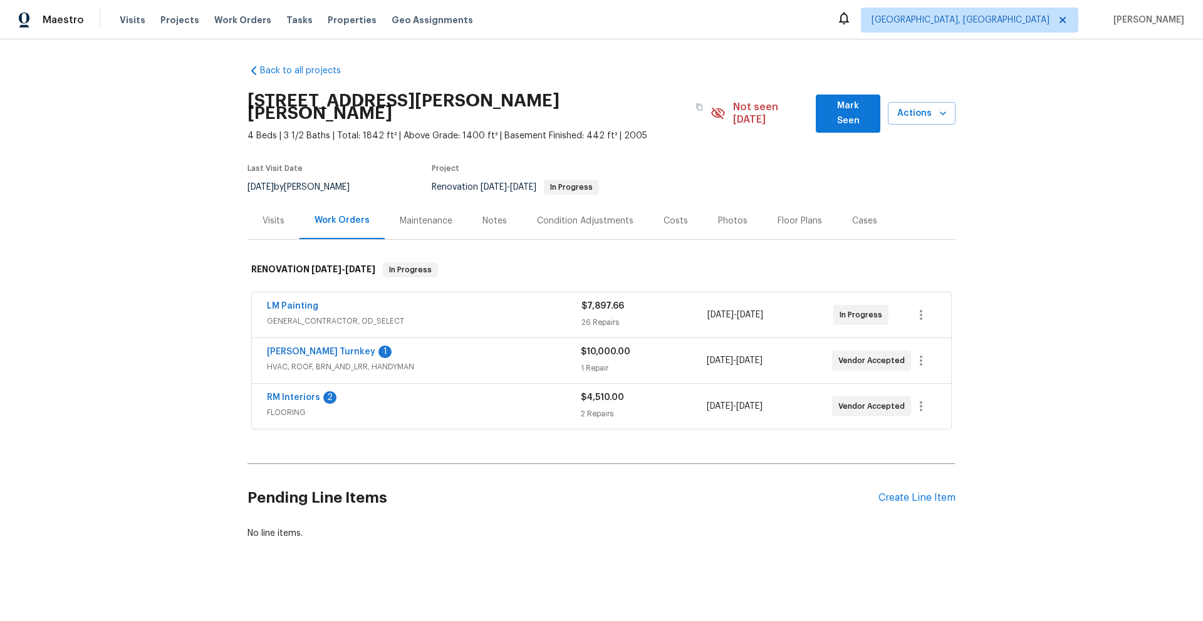
click at [528, 361] on span "HVAC, ROOF, BRN_AND_LRR, HANDYMAN" at bounding box center [424, 367] width 314 height 13
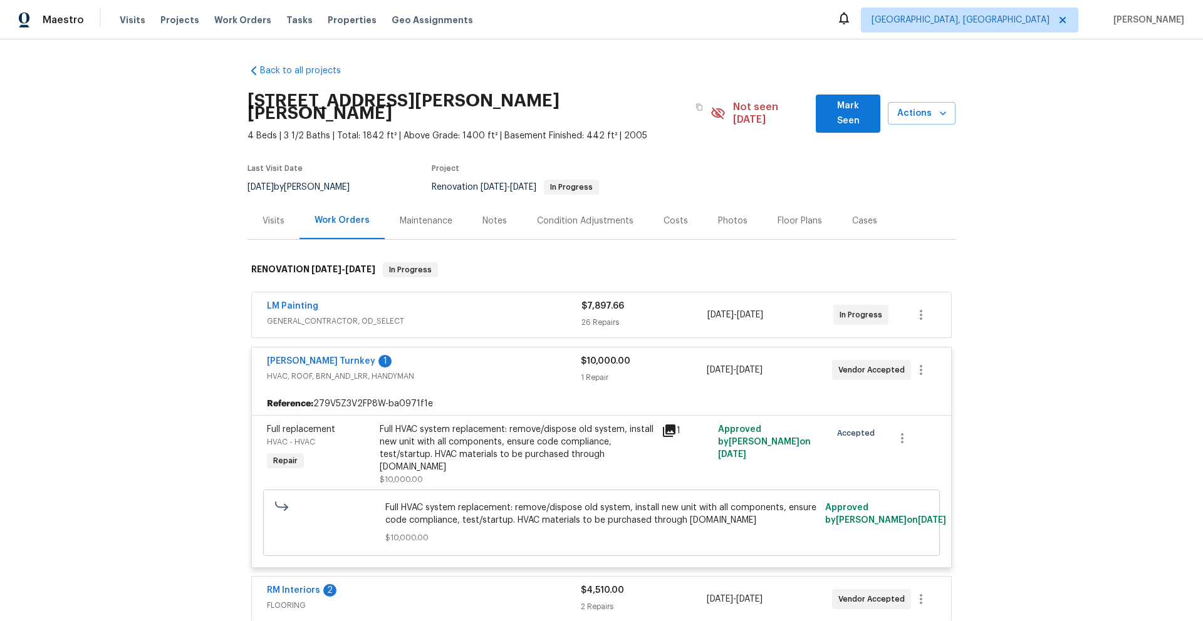
click at [530, 355] on div "[PERSON_NAME] Turnkey 1" at bounding box center [424, 362] width 314 height 15
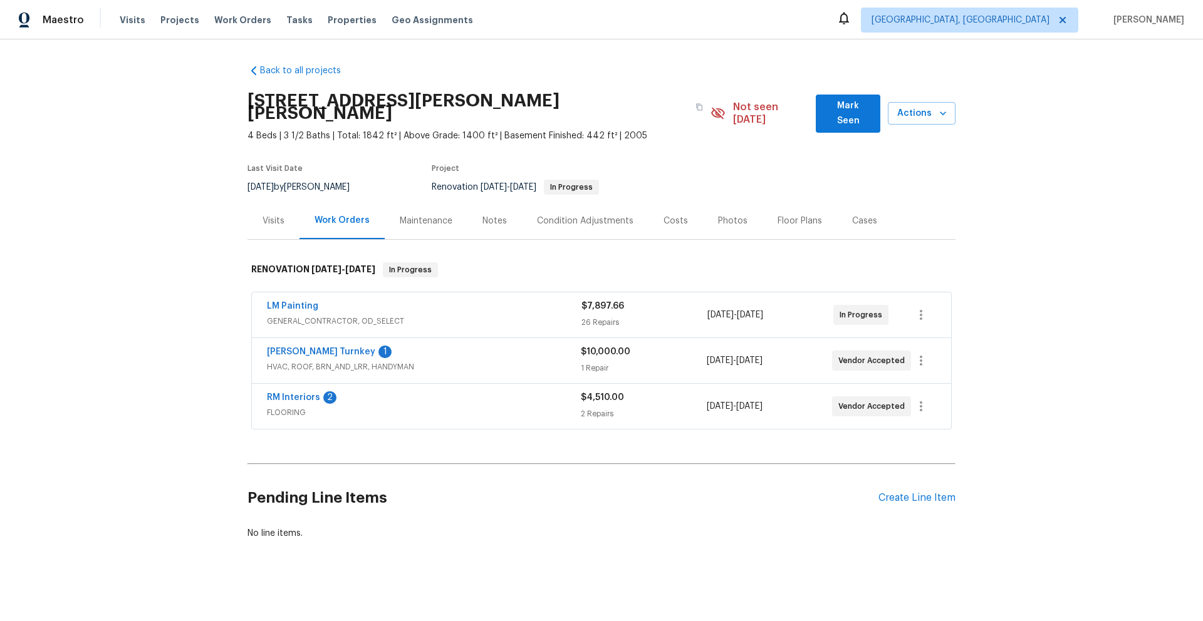
click at [497, 300] on div "LM Painting" at bounding box center [424, 307] width 314 height 15
